Goal: Transaction & Acquisition: Purchase product/service

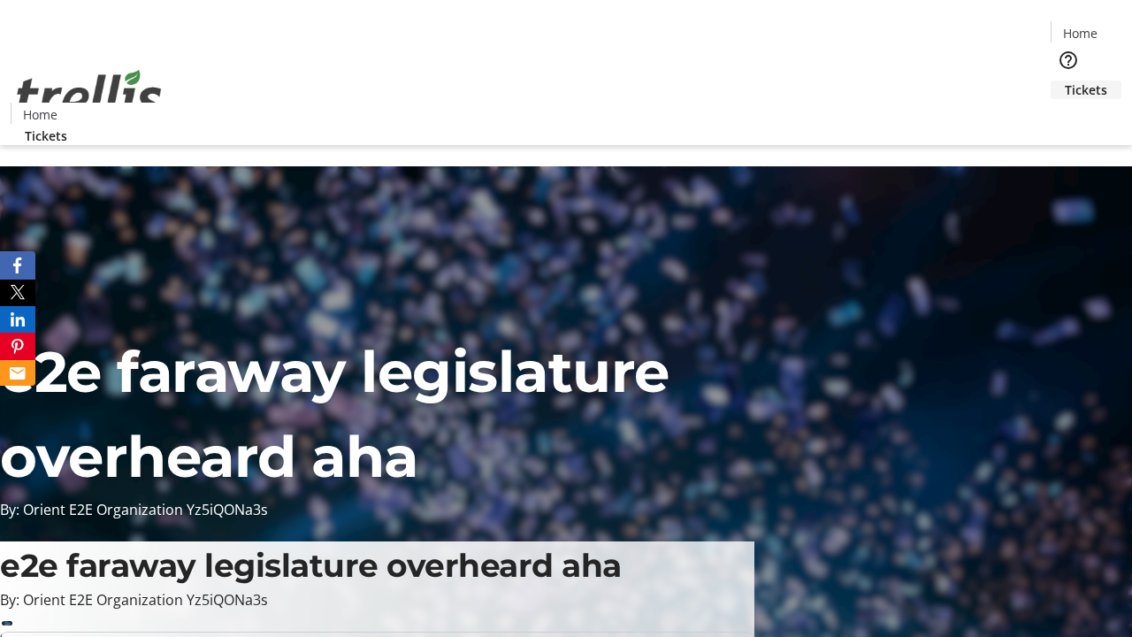
click at [1064, 80] on span "Tickets" at bounding box center [1085, 89] width 42 height 19
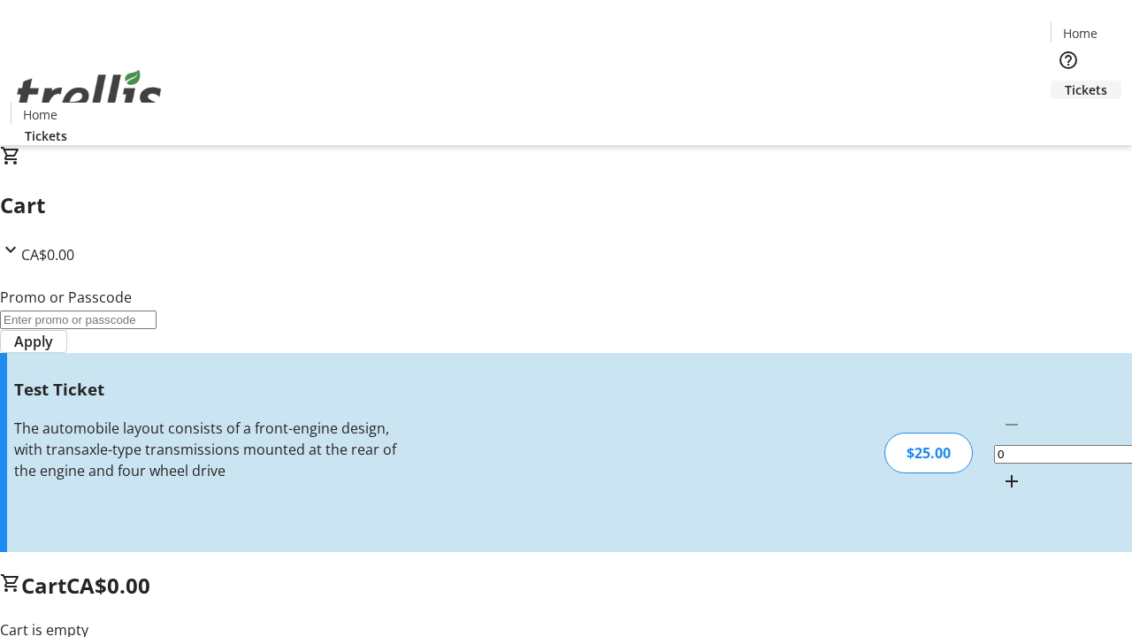
click at [1001, 470] on mat-icon "Increment by one" at bounding box center [1011, 480] width 21 height 21
type input "1"
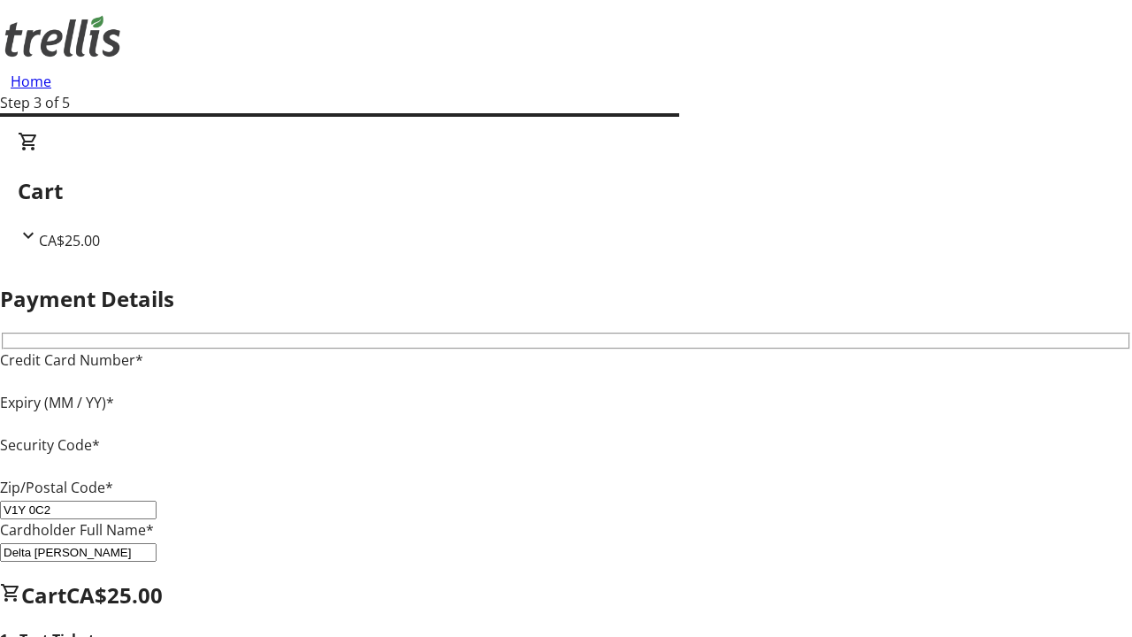
type input "V1Y 0C2"
